Goal: Task Accomplishment & Management: Manage account settings

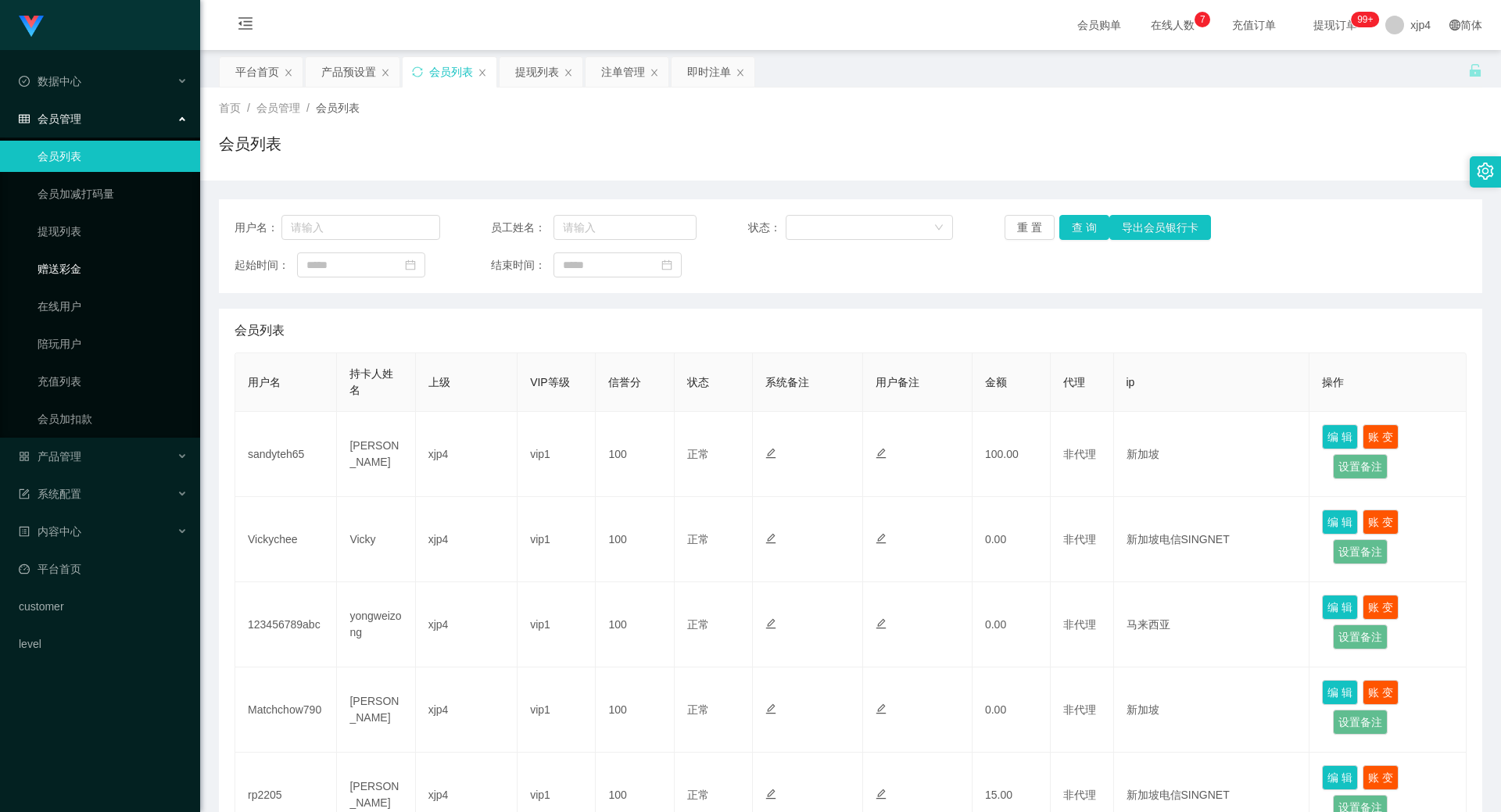
click at [94, 249] on ul "会员列表 会员加减打码量 提现列表 赠送彩金 在线用户 陪玩用户 充值列表 会员加扣款" at bounding box center [100, 287] width 200 height 300
click at [85, 234] on link "提现列表" at bounding box center [112, 231] width 150 height 31
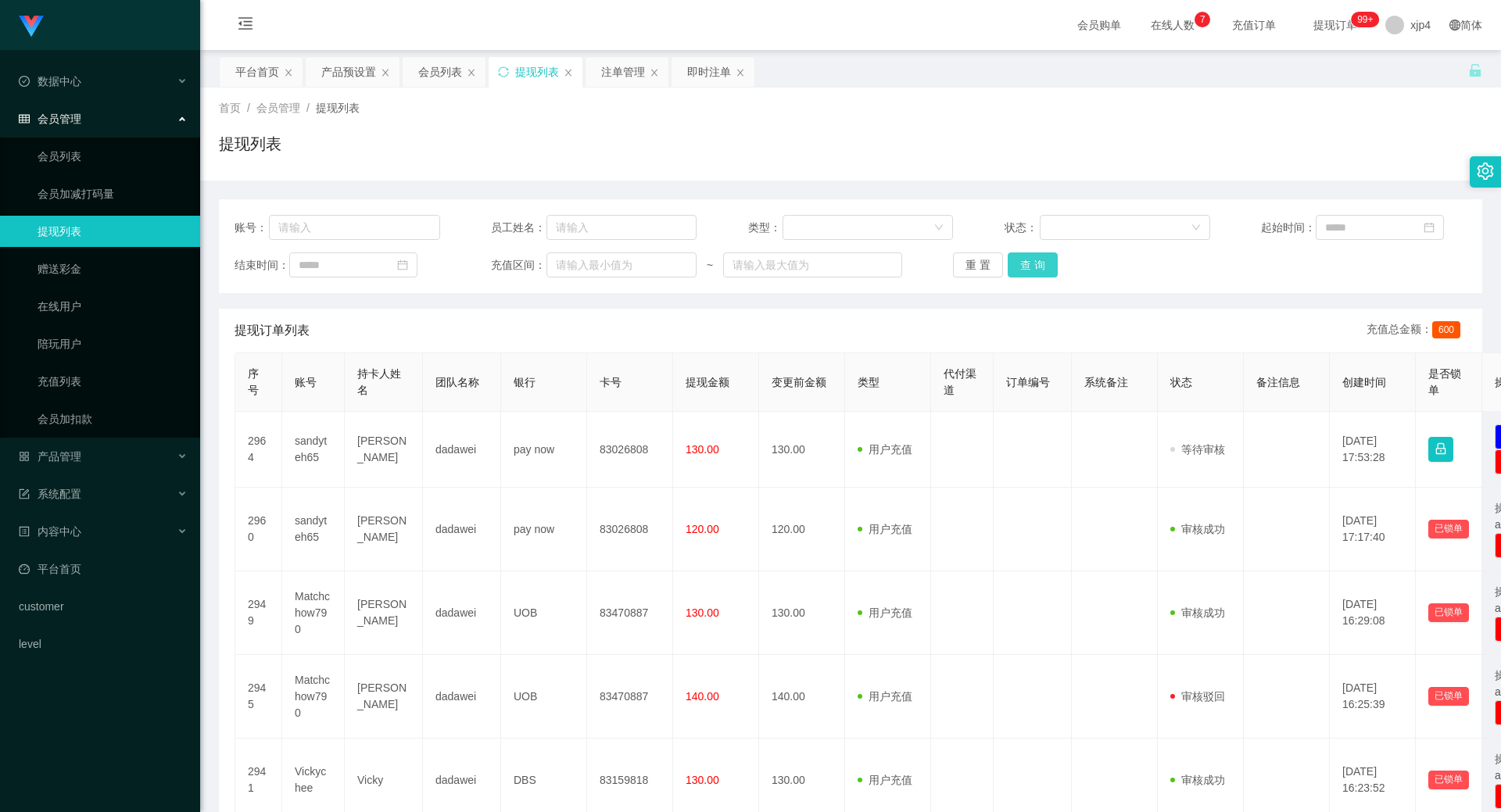
click at [1042, 261] on button "查 询" at bounding box center [1033, 265] width 50 height 25
click at [1042, 261] on div "重 置 查 询" at bounding box center [1056, 265] width 206 height 25
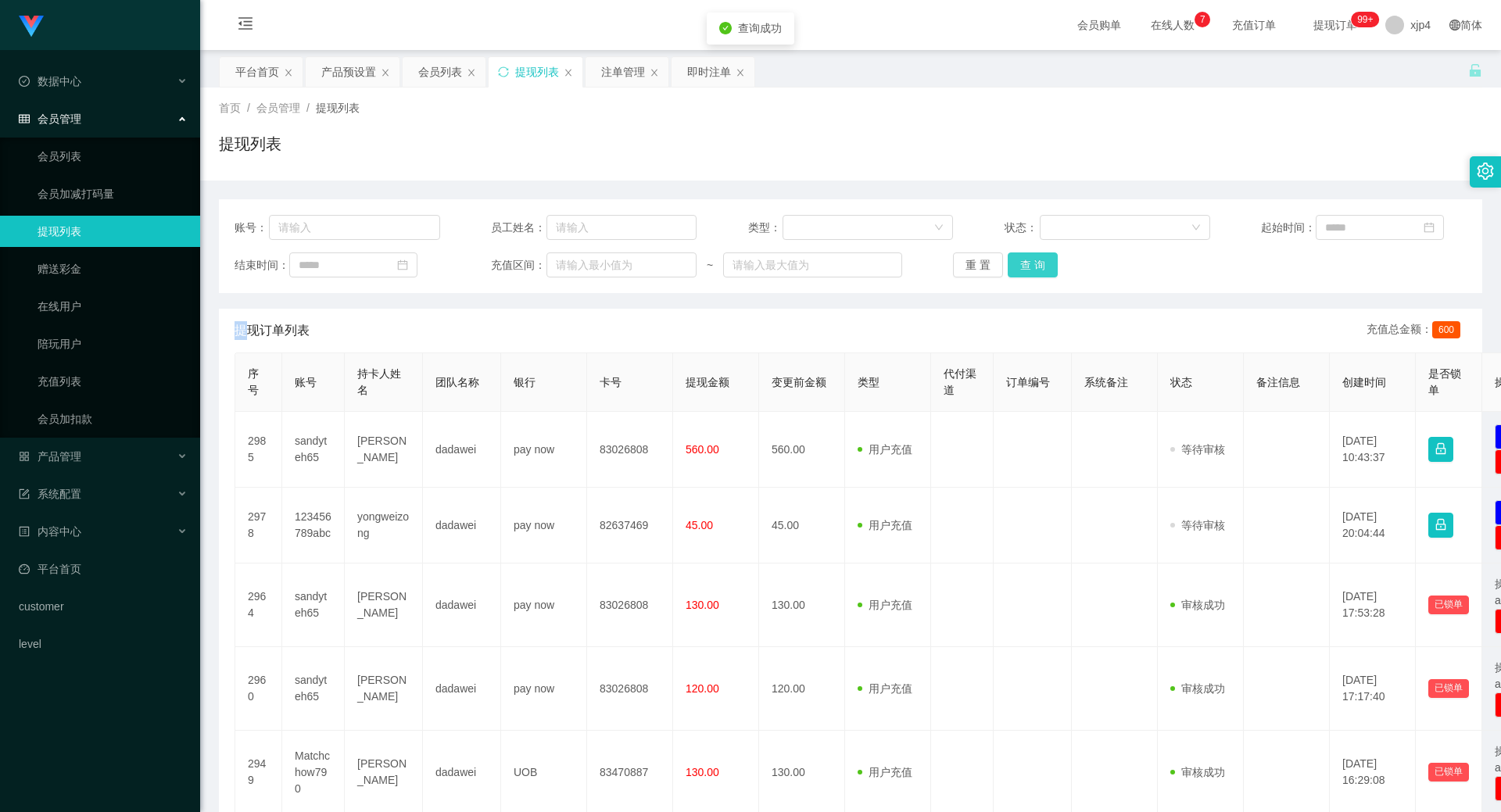
click at [1042, 261] on button "查 询" at bounding box center [1033, 265] width 50 height 25
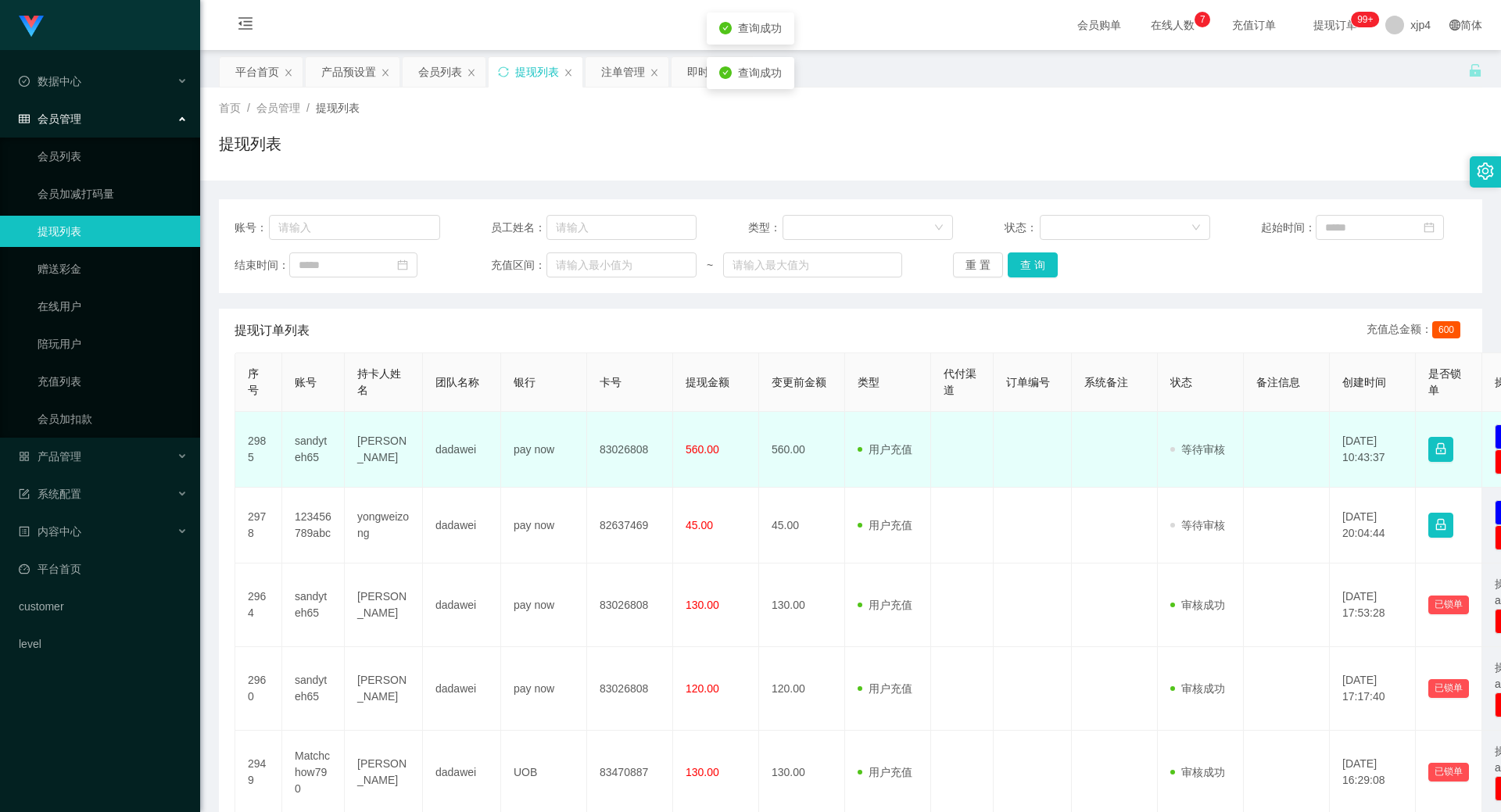
click at [314, 451] on td "sandyteh65" at bounding box center [314, 450] width 63 height 76
copy td "sandyteh65"
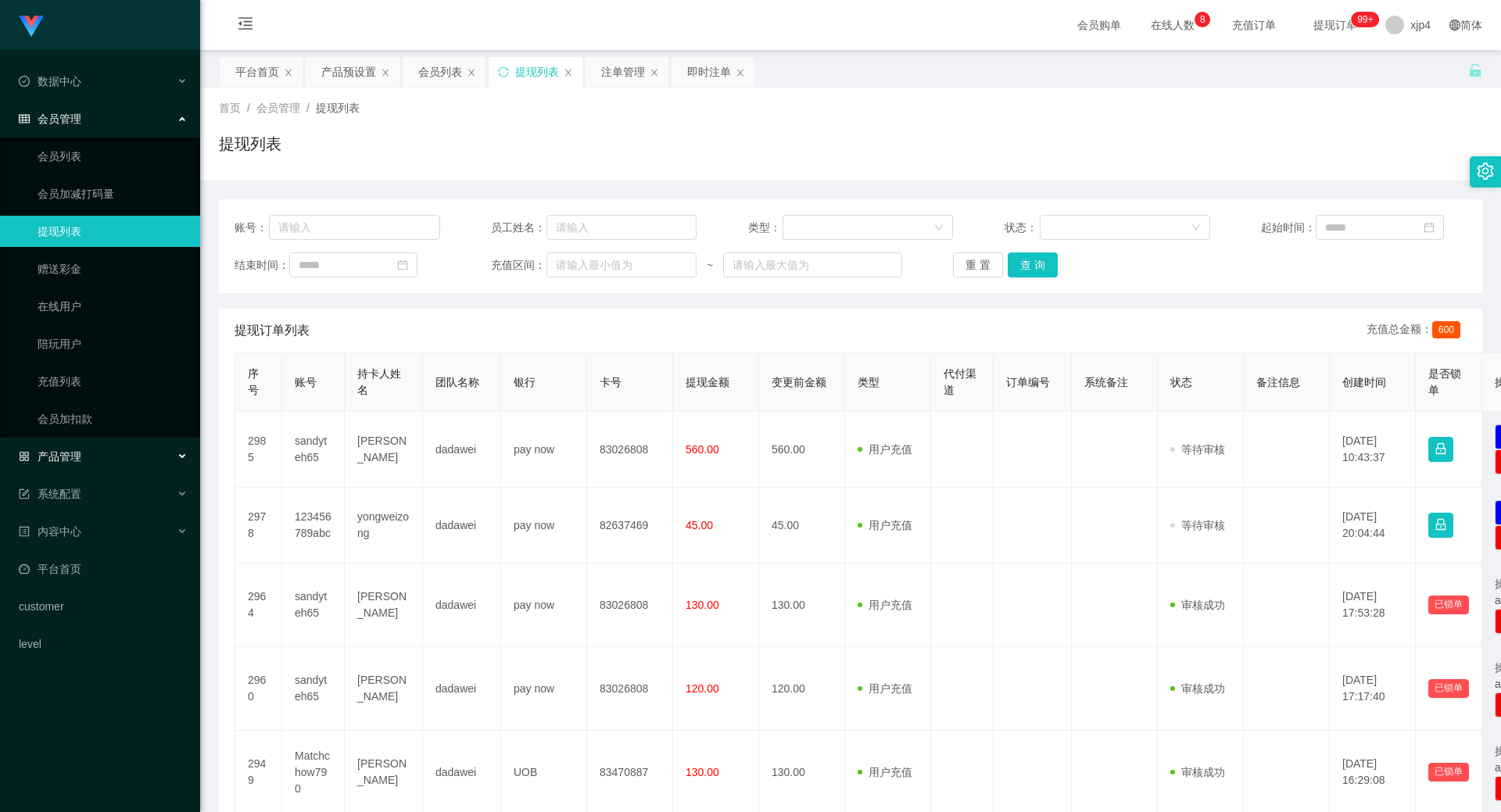
click at [80, 446] on div "产品管理" at bounding box center [100, 457] width 200 height 31
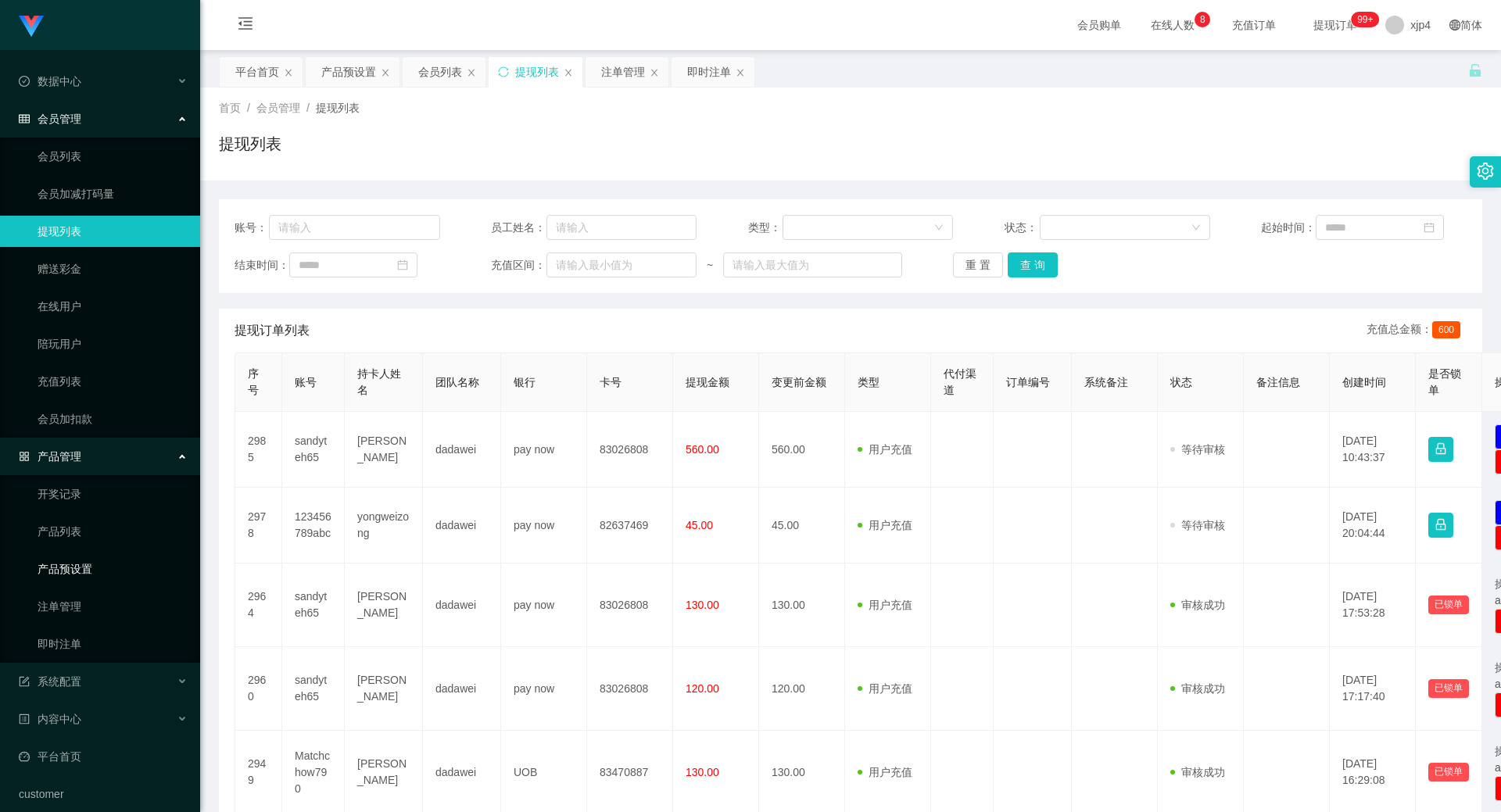
click at [80, 575] on link "产品预设置" at bounding box center [112, 569] width 150 height 31
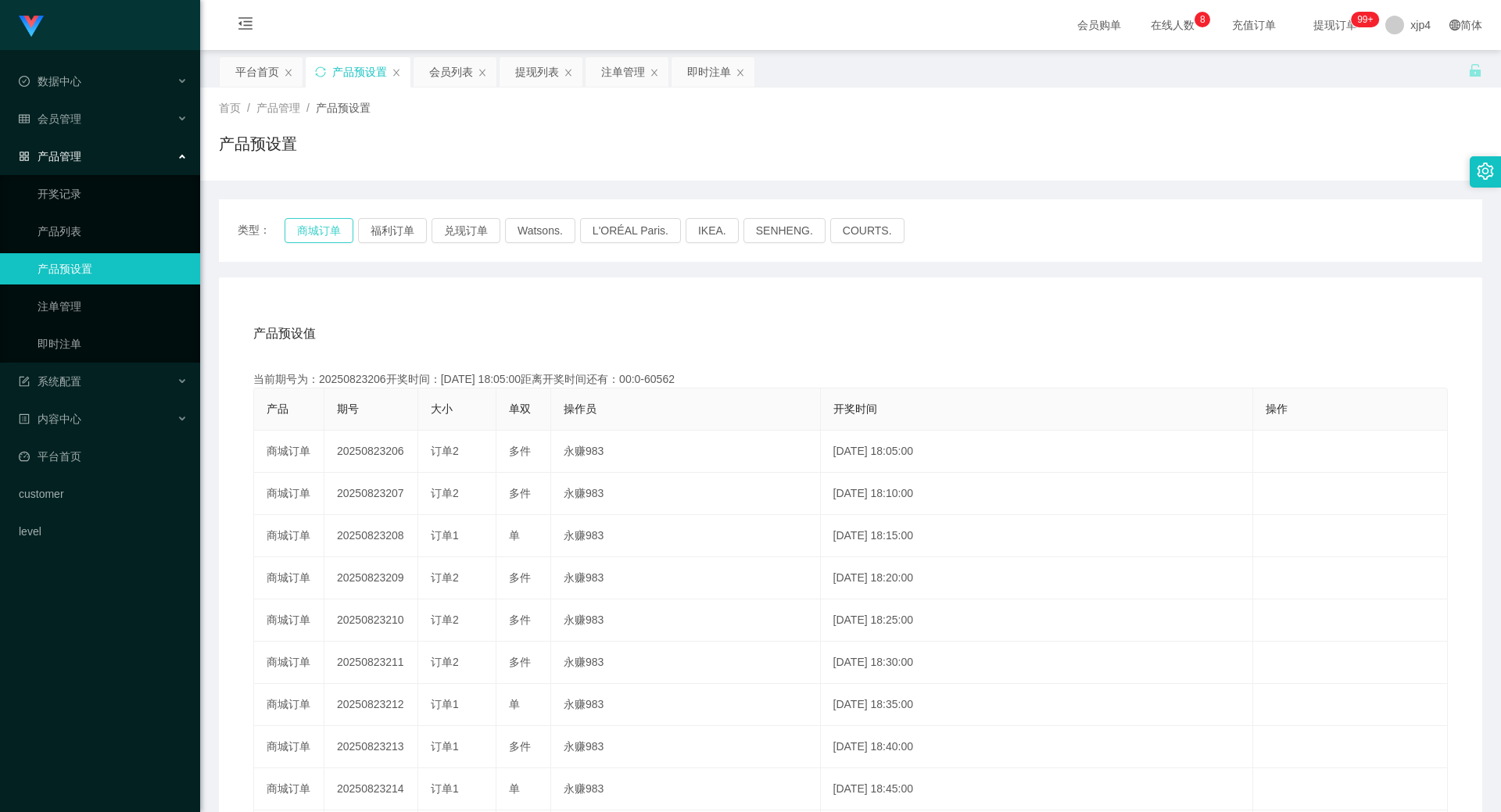
click at [306, 225] on button "商城订单" at bounding box center [318, 230] width 69 height 25
click at [85, 300] on link "注单管理" at bounding box center [112, 306] width 150 height 31
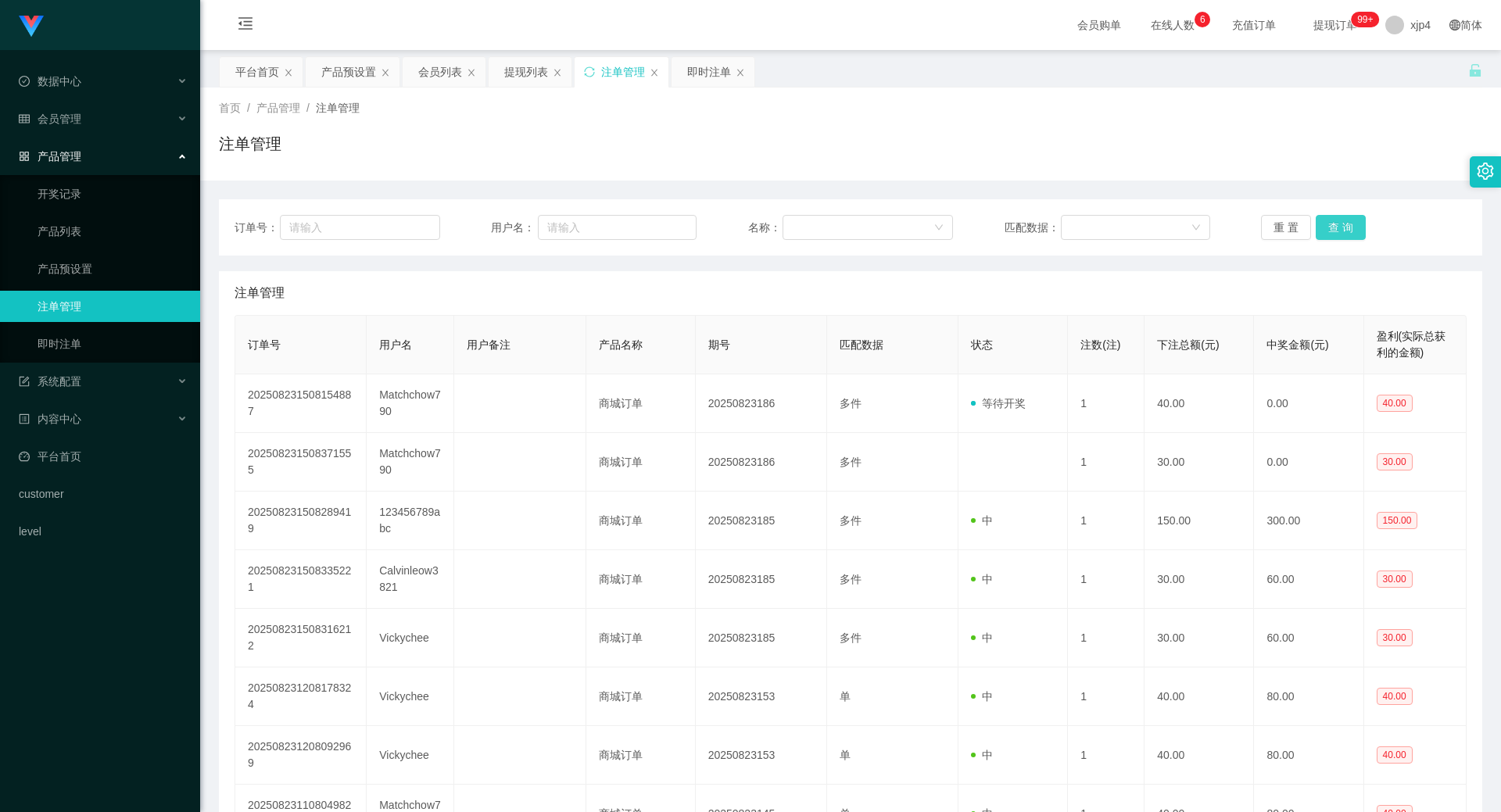
click at [1349, 216] on button "查 询" at bounding box center [1341, 227] width 50 height 25
